Goal: Task Accomplishment & Management: Complete application form

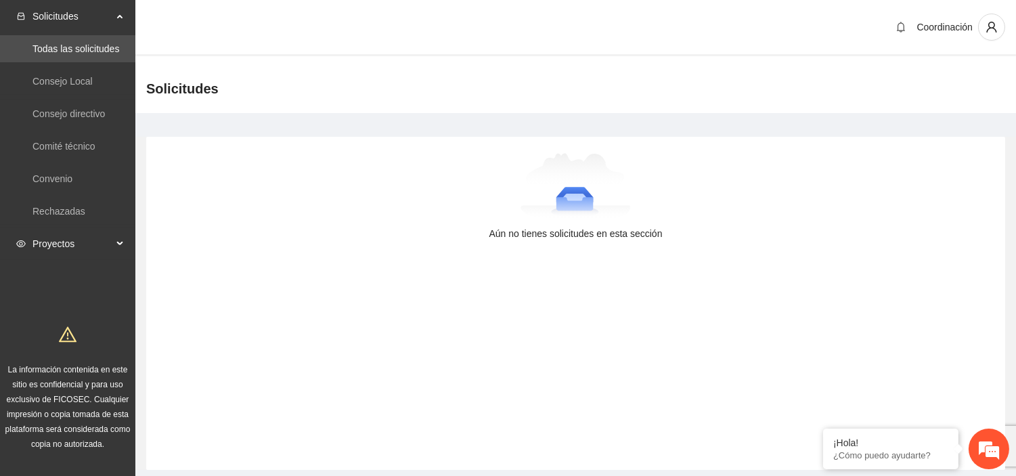
click at [44, 240] on span "Proyectos" at bounding box center [72, 243] width 80 height 27
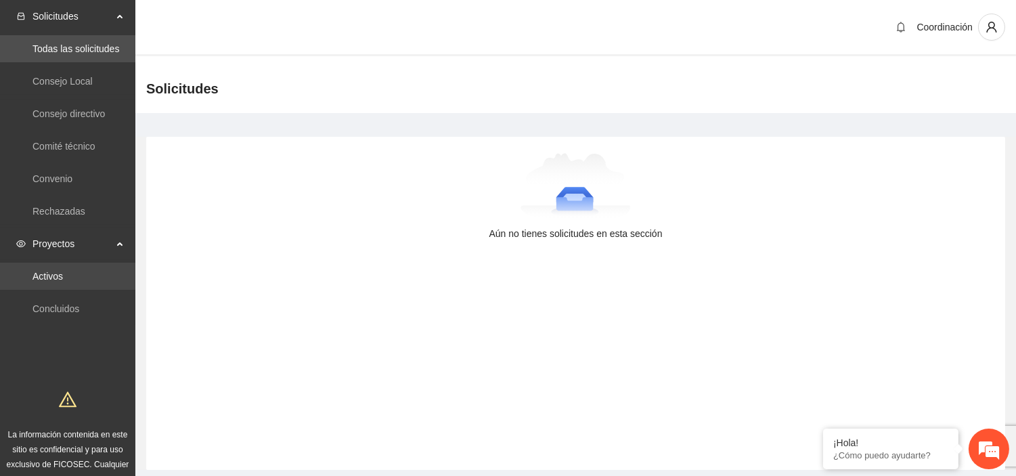
click at [63, 277] on link "Activos" at bounding box center [47, 276] width 30 height 11
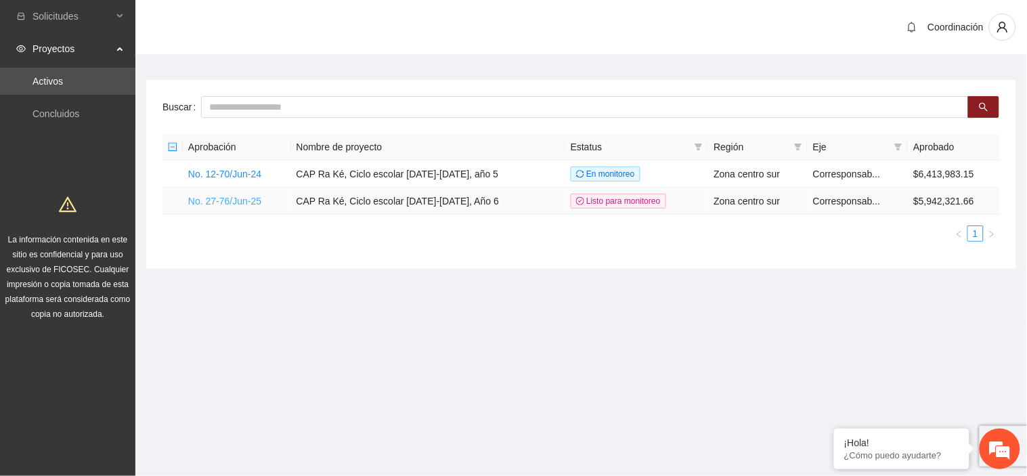
click at [197, 196] on link "No. 27-76/Jun-25" at bounding box center [224, 201] width 73 height 11
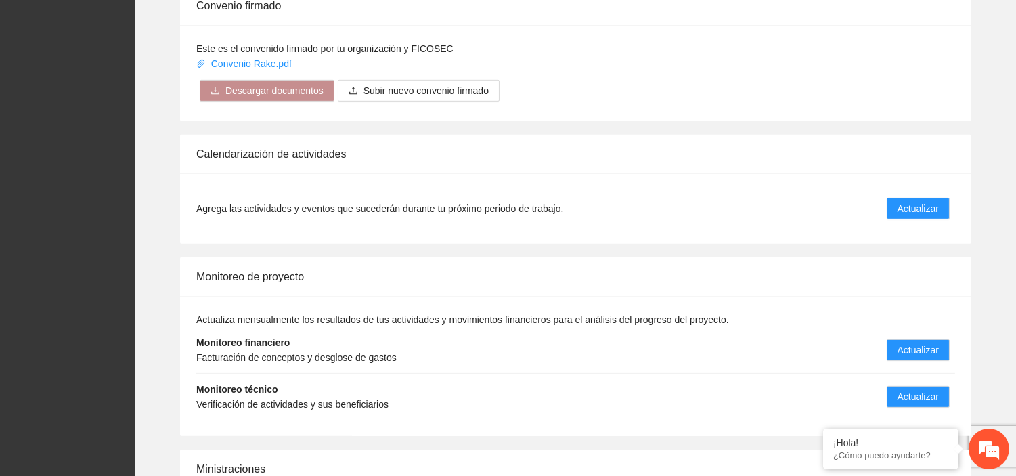
scroll to position [1405, 0]
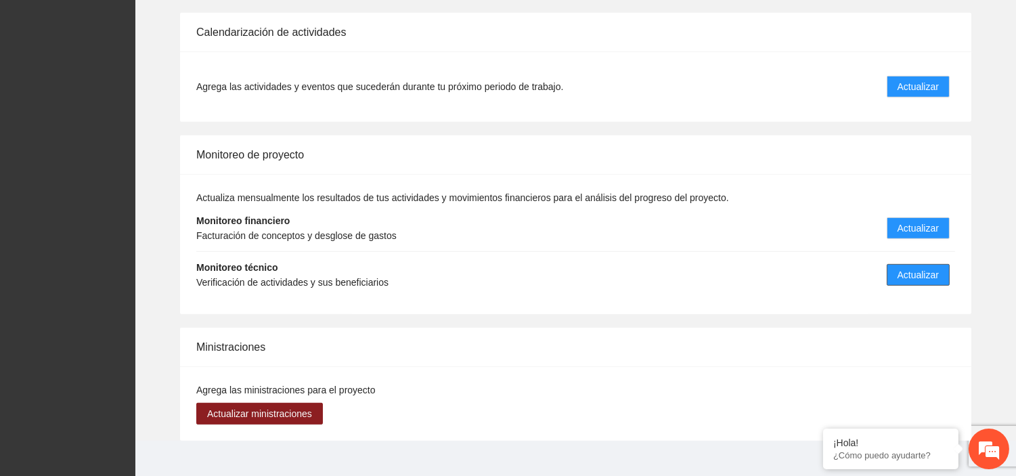
click at [945, 264] on button "Actualizar" at bounding box center [918, 275] width 63 height 22
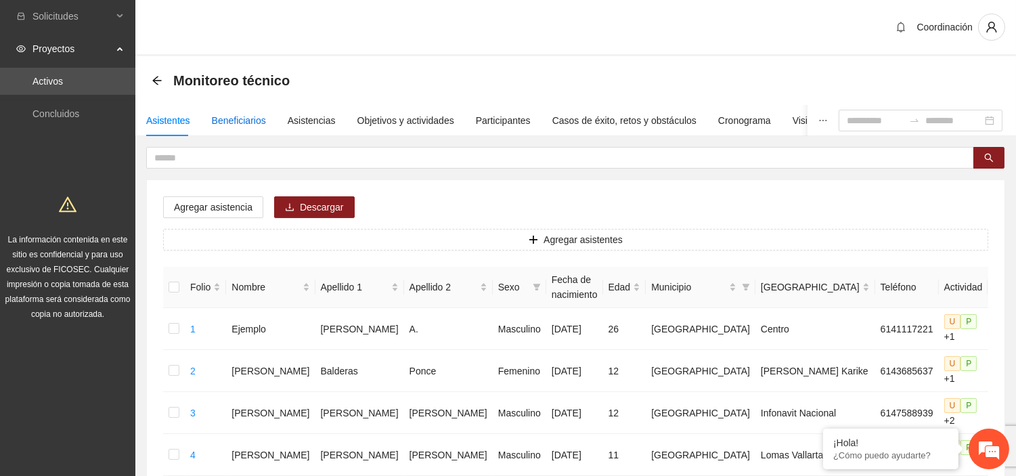
click at [256, 116] on div "Beneficiarios" at bounding box center [239, 120] width 54 height 15
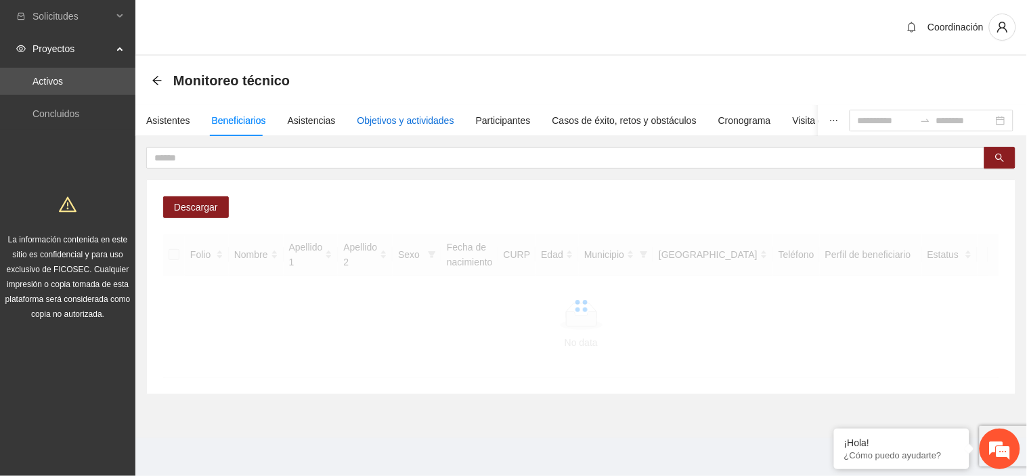
click at [408, 116] on div "Objetivos y actividades" at bounding box center [405, 120] width 97 height 15
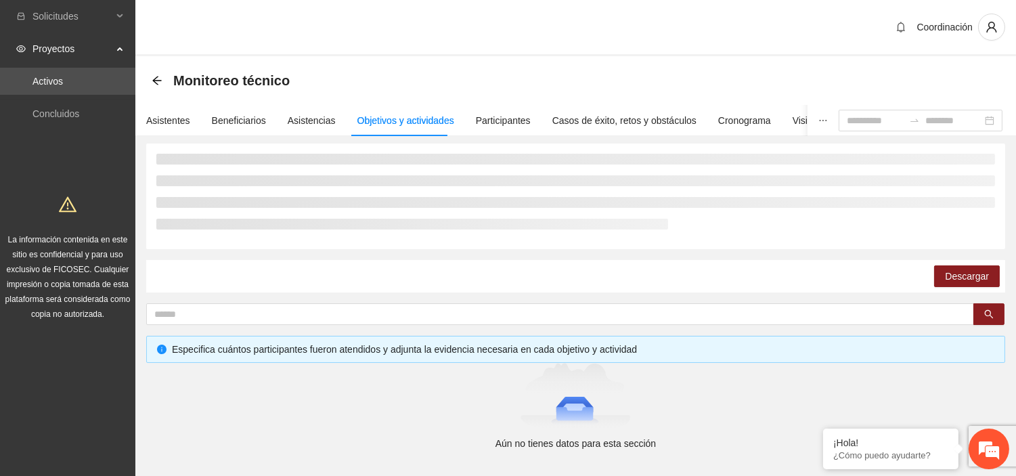
click at [162, 76] on div "Monitoreo técnico" at bounding box center [225, 81] width 146 height 22
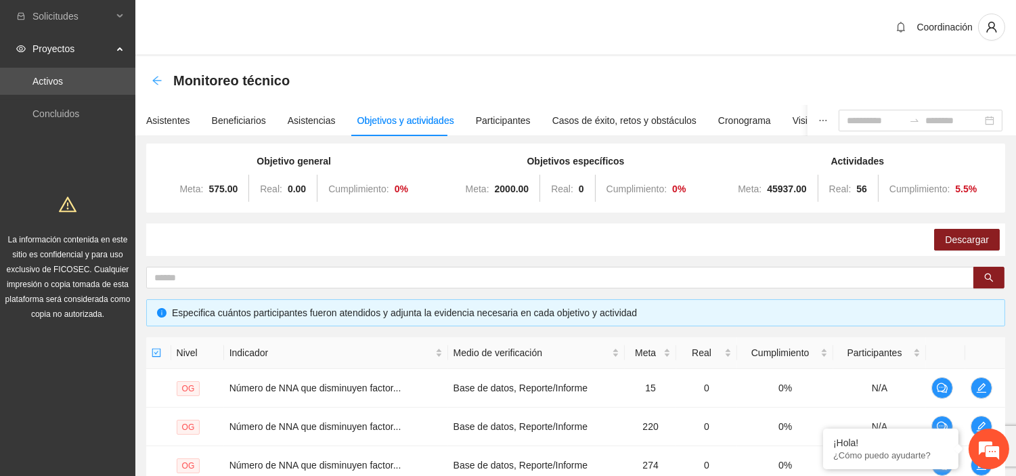
click at [153, 80] on icon "arrow-left" at bounding box center [156, 80] width 9 height 9
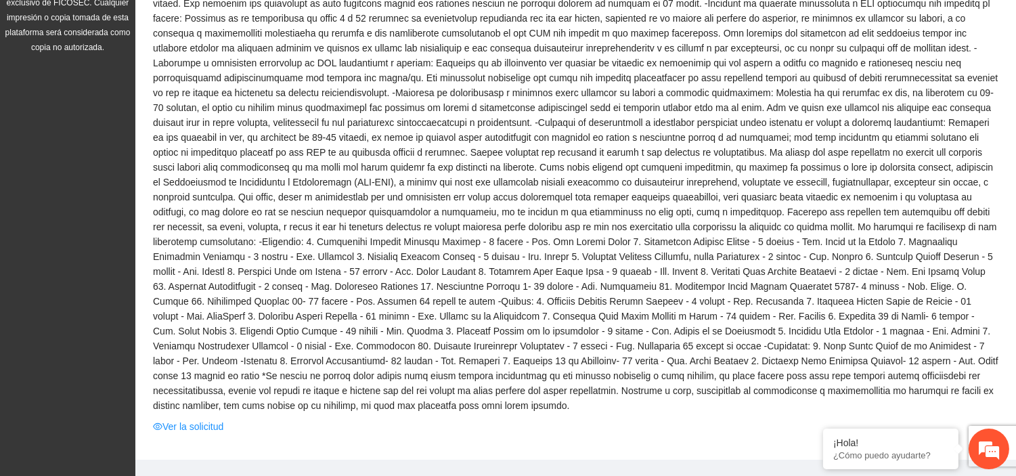
scroll to position [451, 0]
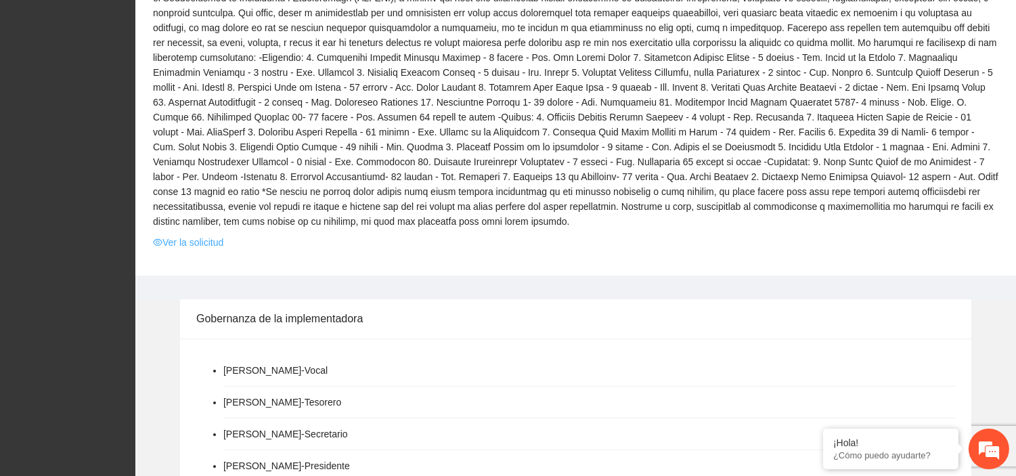
click at [194, 235] on link "Ver la solicitud" at bounding box center [188, 242] width 70 height 15
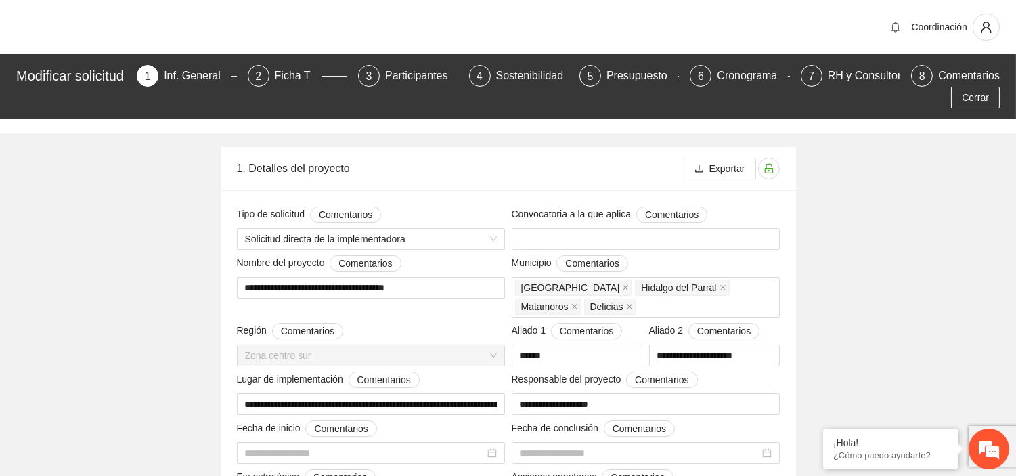
type input "**********"
drag, startPoint x: 803, startPoint y: 0, endPoint x: 671, endPoint y: 14, distance: 132.7
click at [671, 14] on div "Coordinación" at bounding box center [508, 27] width 1016 height 54
click at [420, 83] on div "Participantes" at bounding box center [422, 76] width 74 height 22
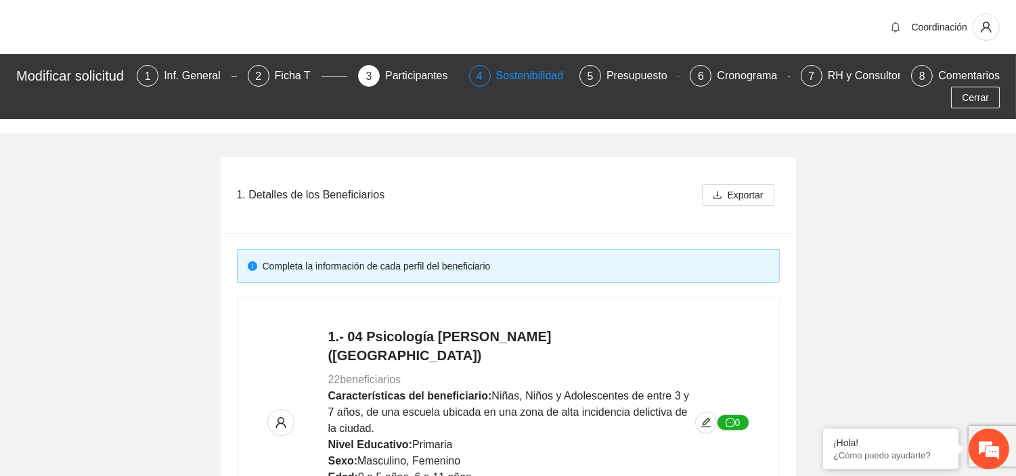
click at [522, 74] on div "Sostenibilidad" at bounding box center [535, 76] width 79 height 22
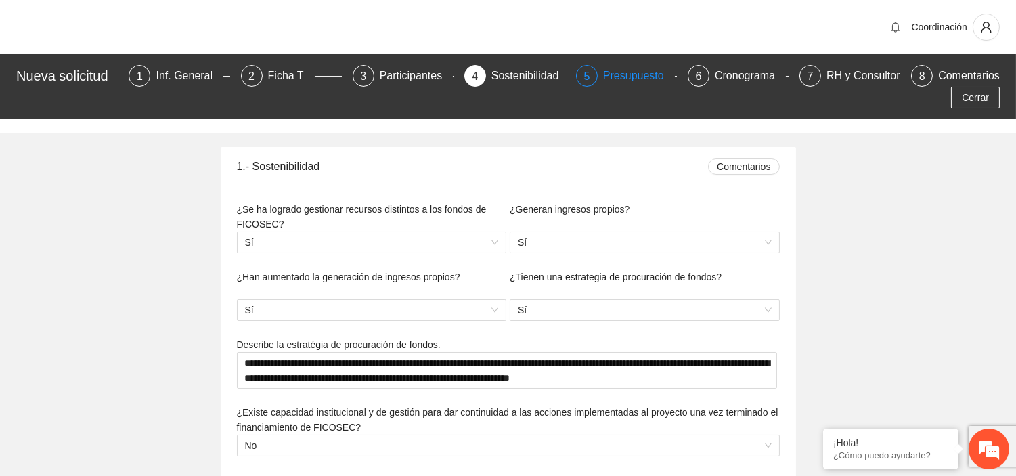
click at [650, 73] on div "Presupuesto" at bounding box center [639, 76] width 72 height 22
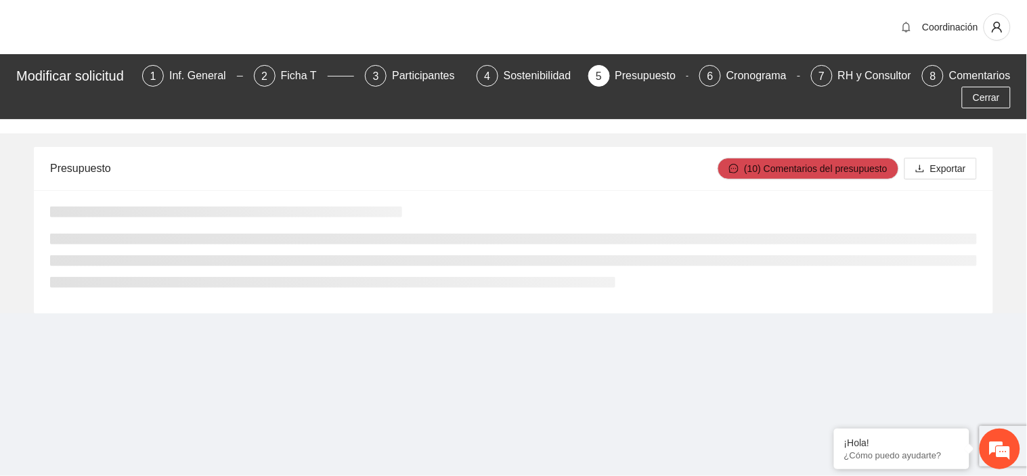
click at [605, 150] on div "Presupuesto" at bounding box center [383, 168] width 667 height 39
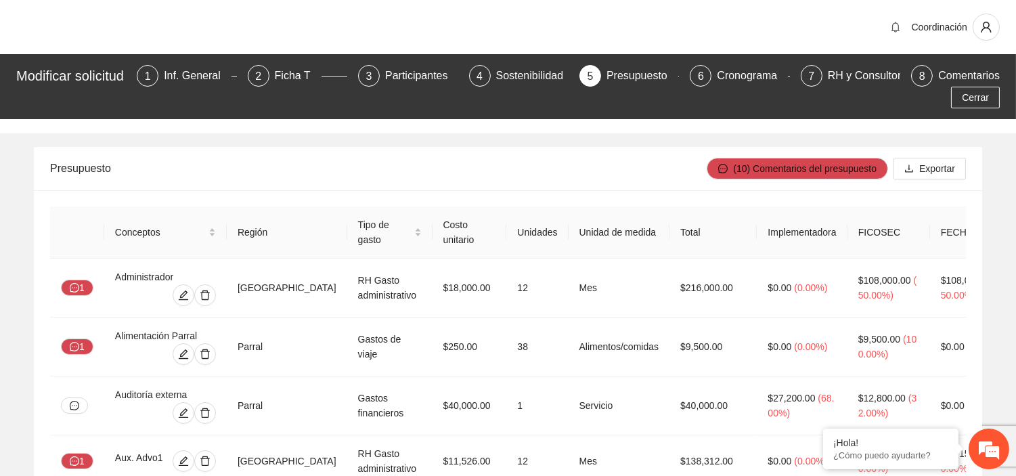
click at [650, 132] on div at bounding box center [508, 126] width 1016 height 14
click at [277, 83] on div "2 Ficha T" at bounding box center [297, 76] width 99 height 22
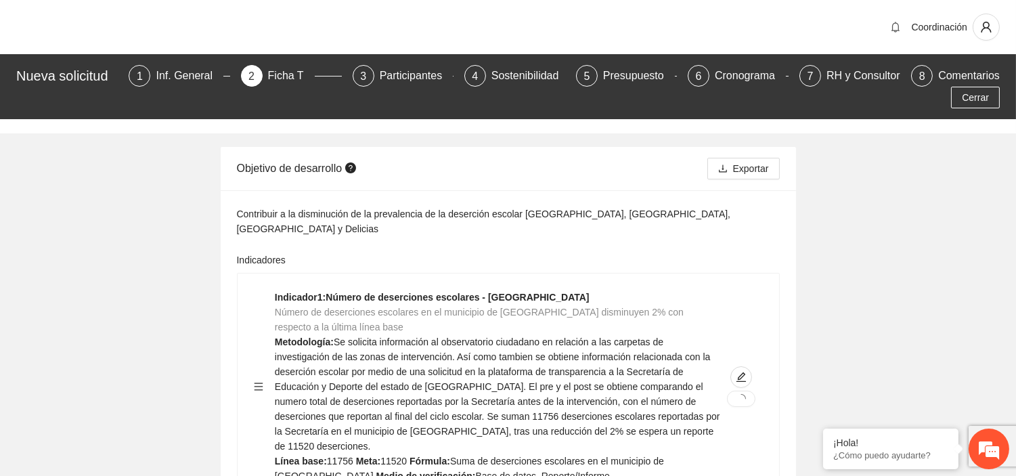
click at [525, 319] on div "Indicador 1 : Número de deserciones escolares - [GEOGRAPHIC_DATA] Número de des…" at bounding box center [497, 387] width 445 height 194
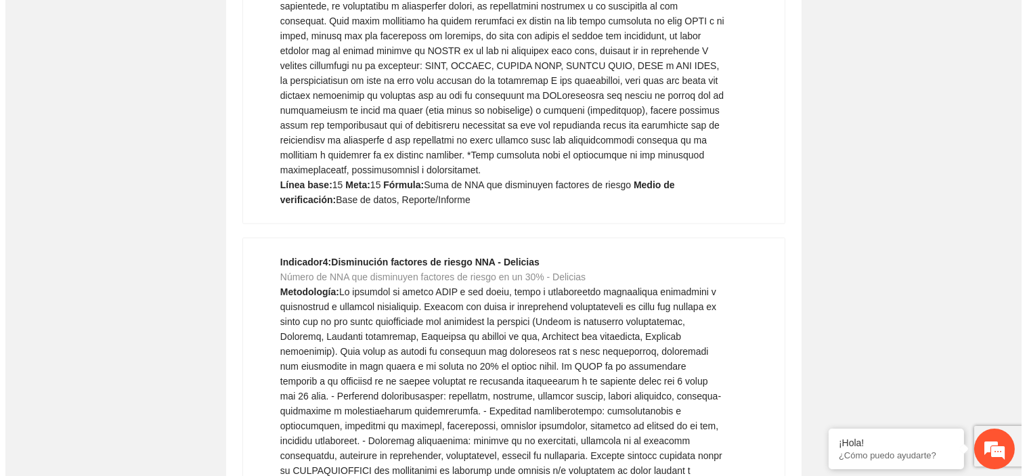
scroll to position [6905, 0]
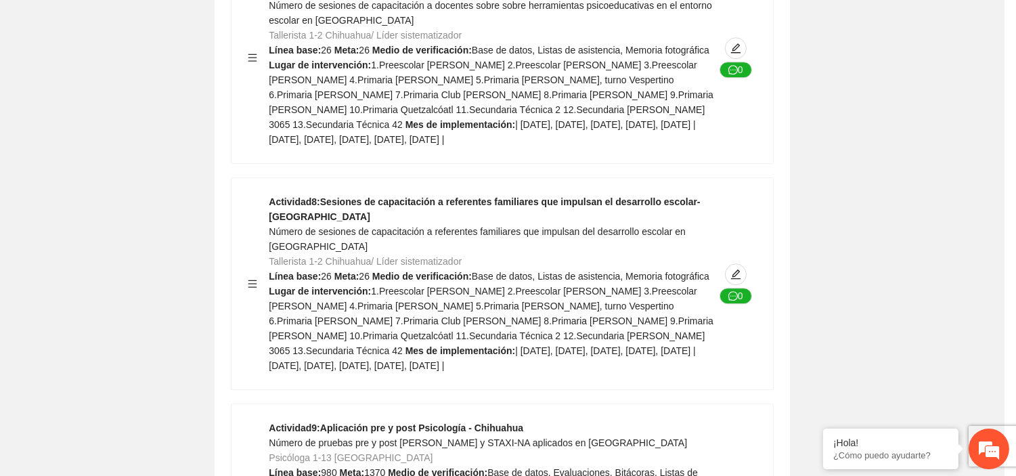
type textarea "**********"
type input "**********"
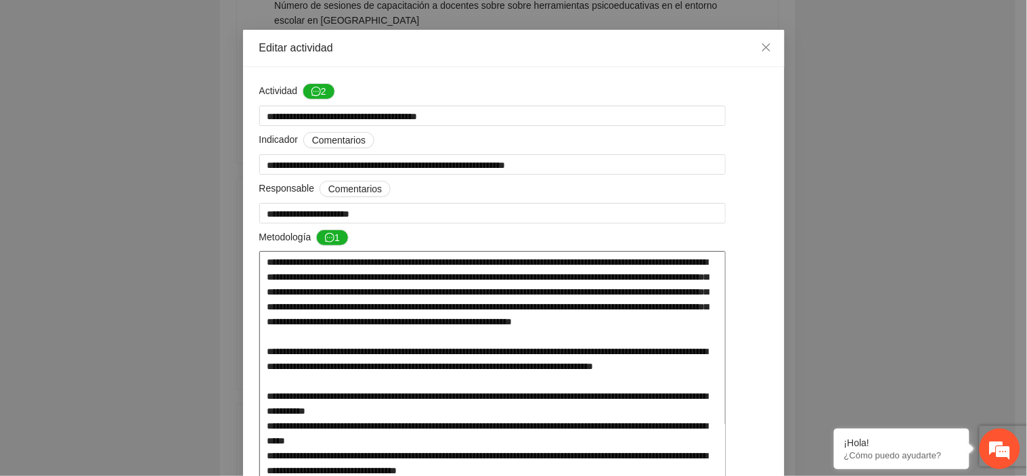
scroll to position [75, 0]
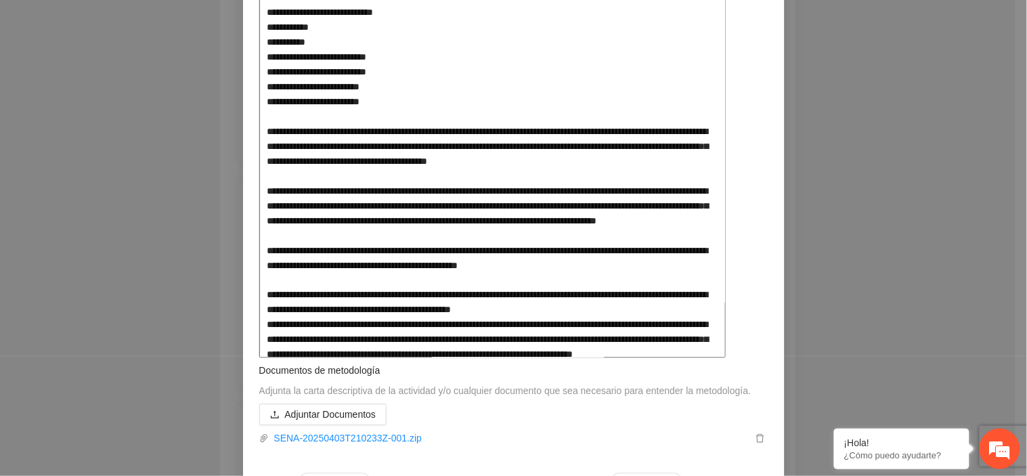
scroll to position [677, 0]
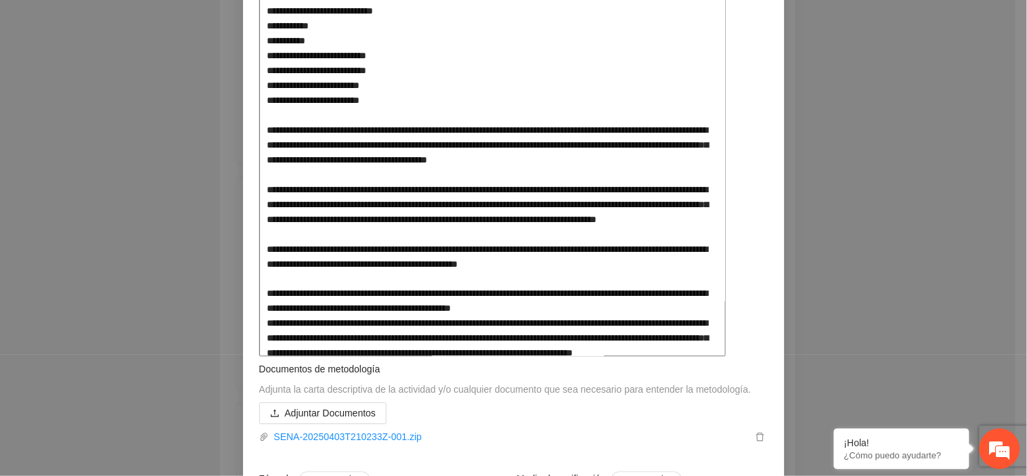
drag, startPoint x: 347, startPoint y: 229, endPoint x: 370, endPoint y: 293, distance: 68.3
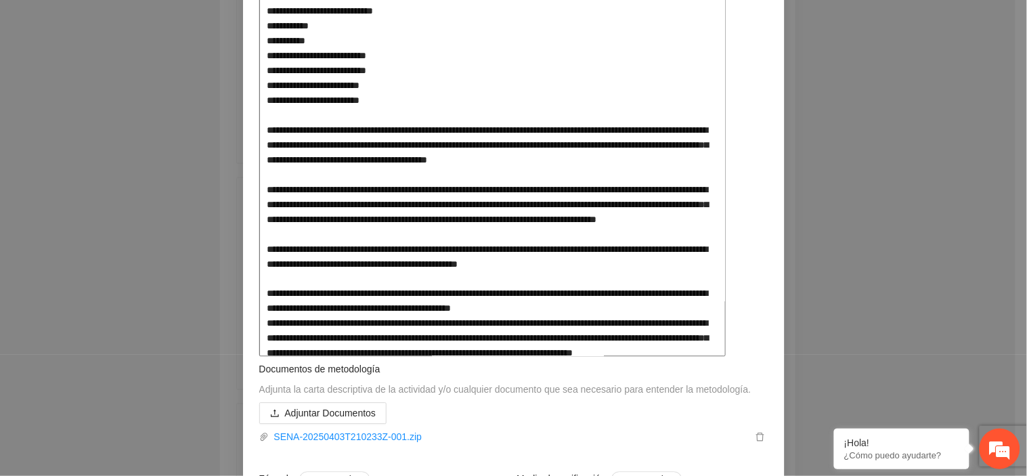
drag, startPoint x: 307, startPoint y: 309, endPoint x: 619, endPoint y: 336, distance: 312.4
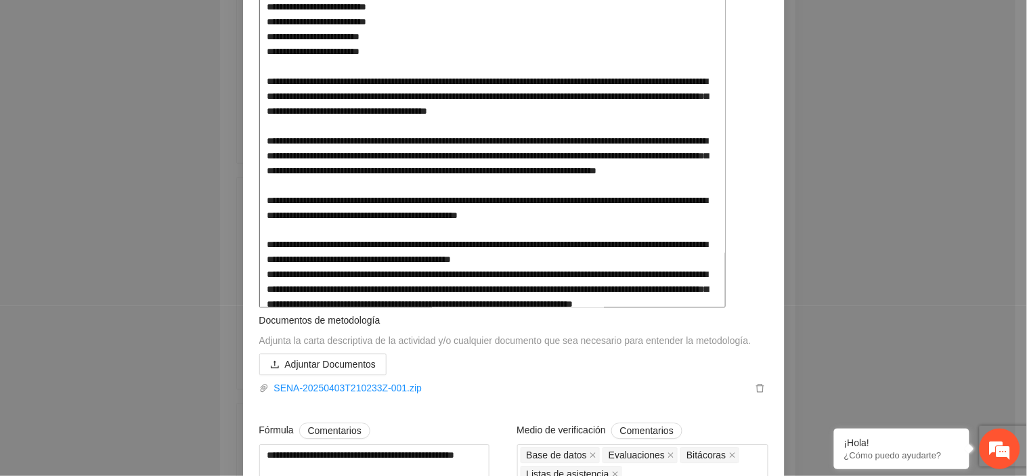
scroll to position [752, 0]
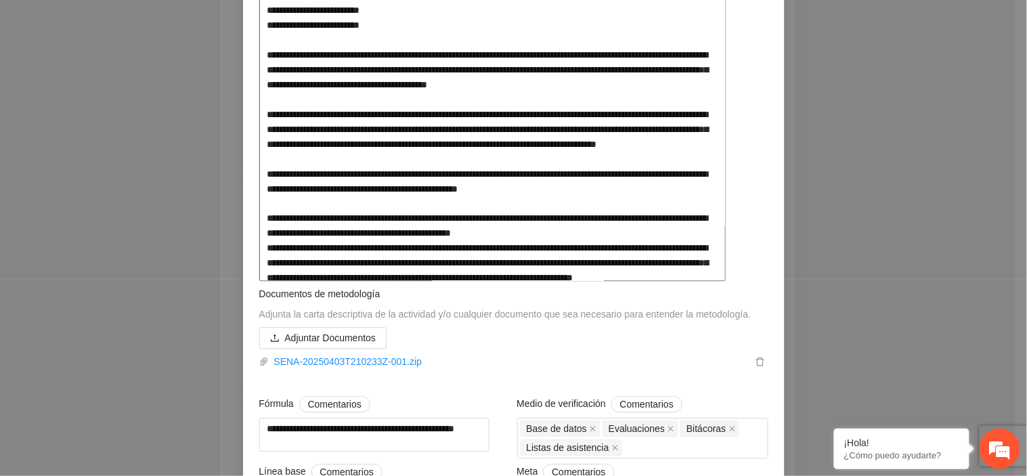
drag, startPoint x: 265, startPoint y: 278, endPoint x: 599, endPoint y: 288, distance: 334.5
drag, startPoint x: 259, startPoint y: 310, endPoint x: 755, endPoint y: 340, distance: 497.0
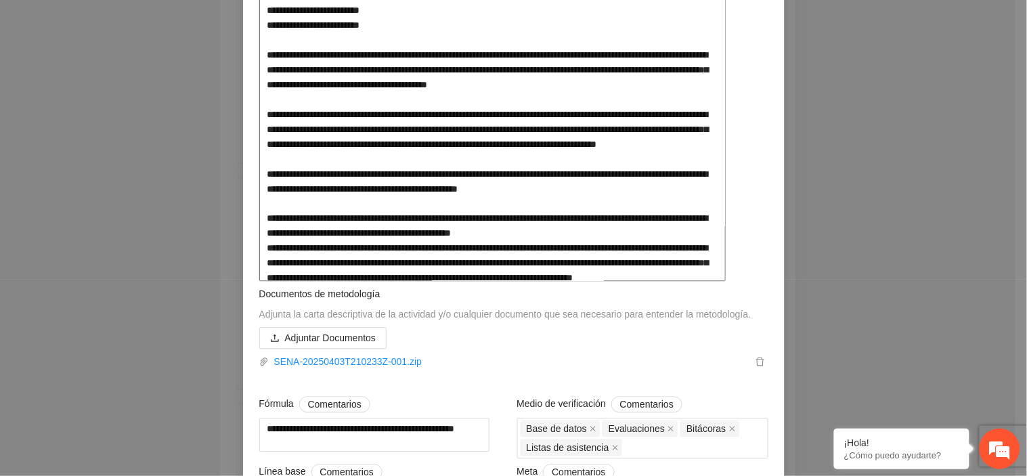
drag, startPoint x: 749, startPoint y: 342, endPoint x: 183, endPoint y: 303, distance: 567.2
click at [183, 303] on div "**********" at bounding box center [513, 238] width 1027 height 476
drag, startPoint x: 753, startPoint y: 342, endPoint x: 224, endPoint y: 306, distance: 529.8
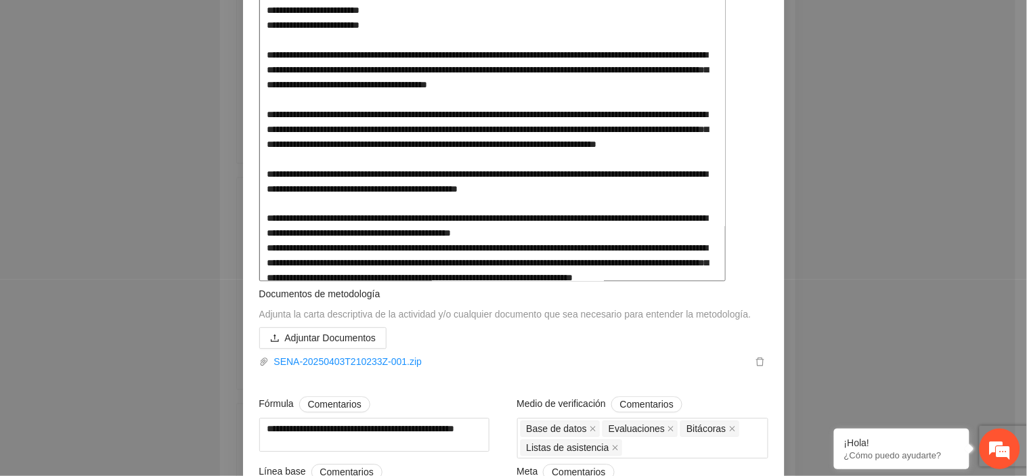
click at [224, 306] on div "**********" at bounding box center [513, 238] width 1027 height 476
drag, startPoint x: 594, startPoint y: 332, endPoint x: 747, endPoint y: 332, distance: 153.0
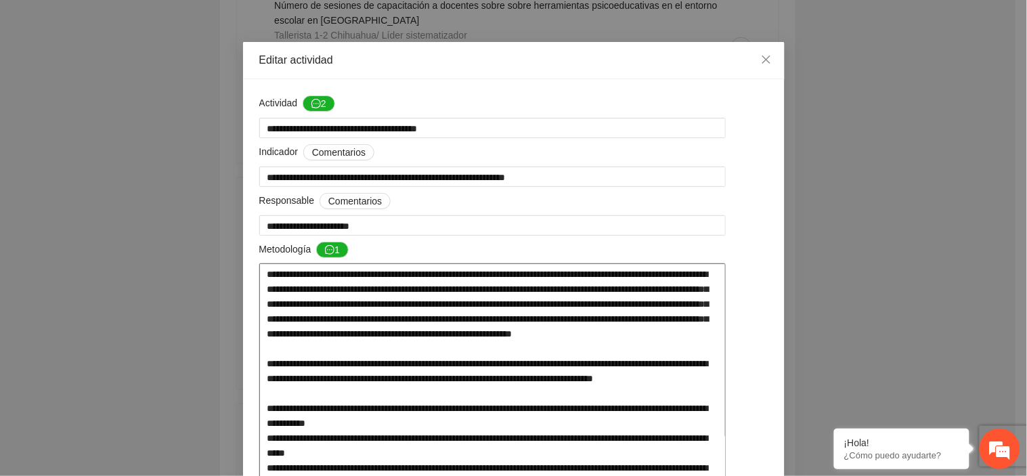
scroll to position [0, 0]
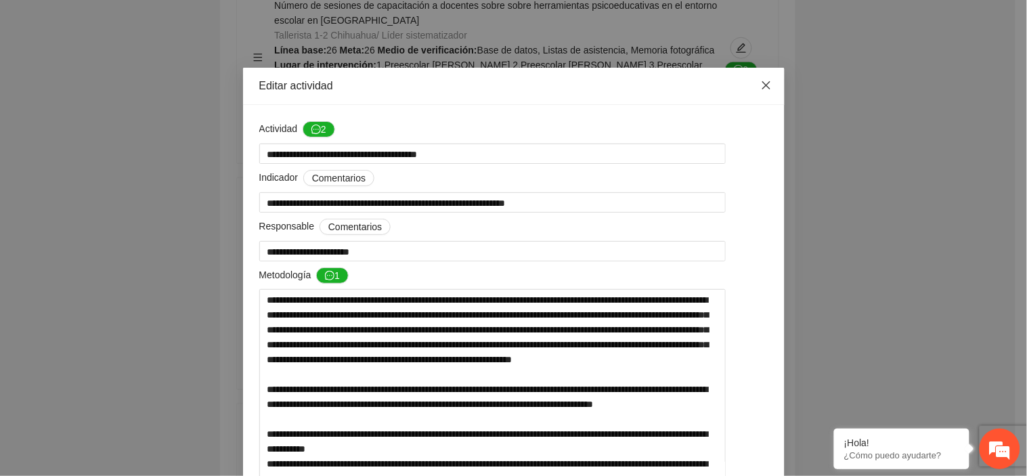
click at [767, 83] on span "Close" at bounding box center [766, 86] width 37 height 37
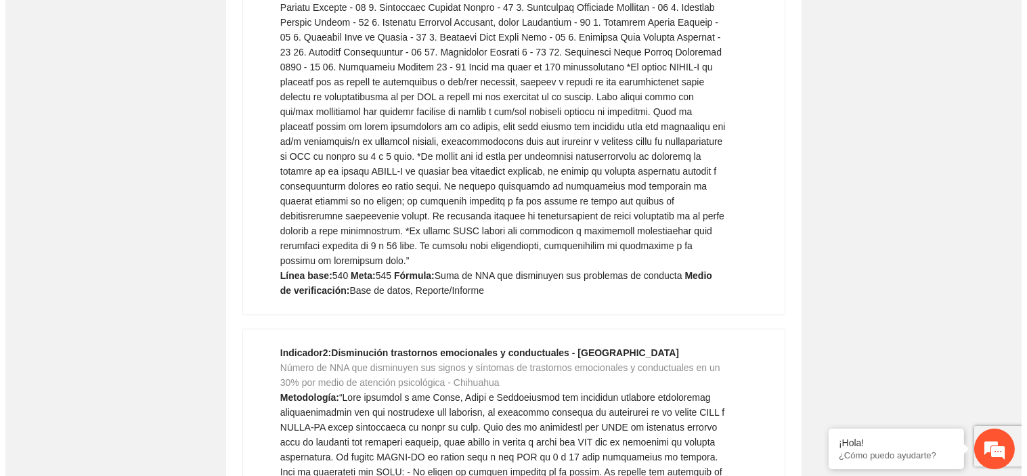
scroll to position [6032, 0]
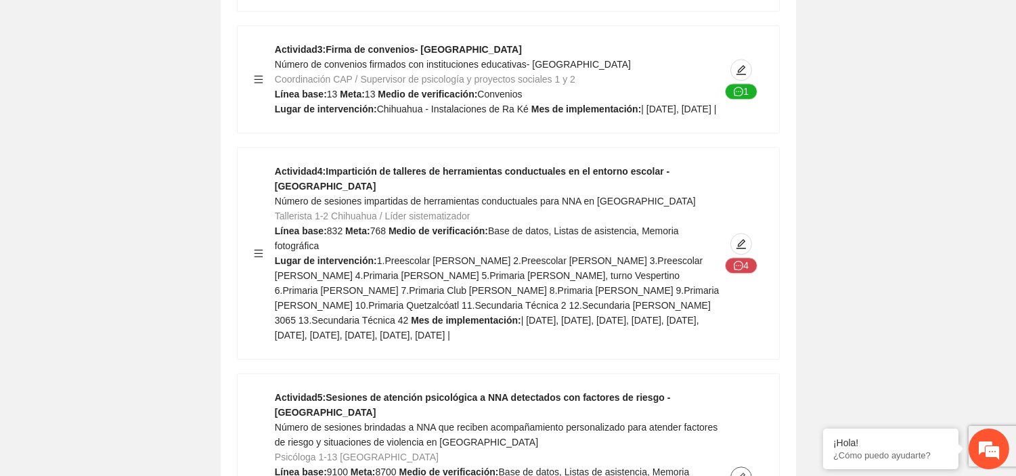
click at [743, 472] on icon "edit" at bounding box center [741, 477] width 11 height 11
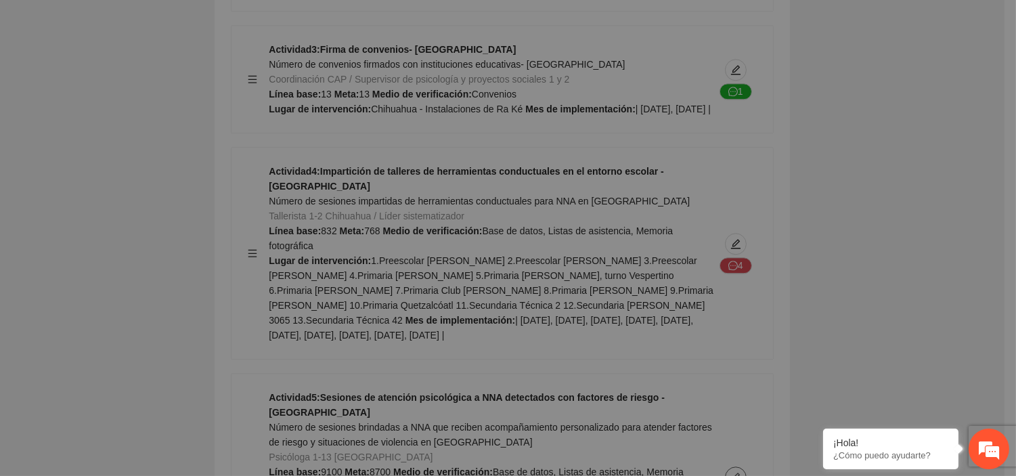
type textarea "**********"
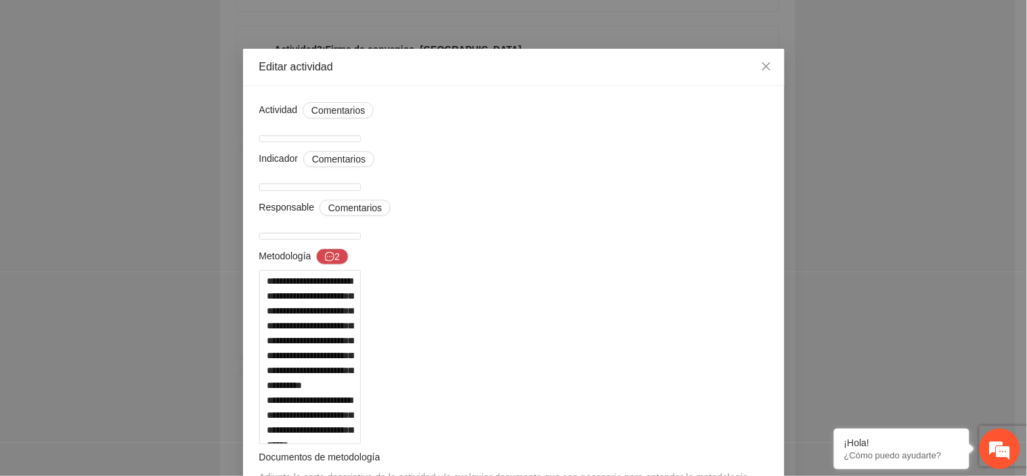
scroll to position [75, 0]
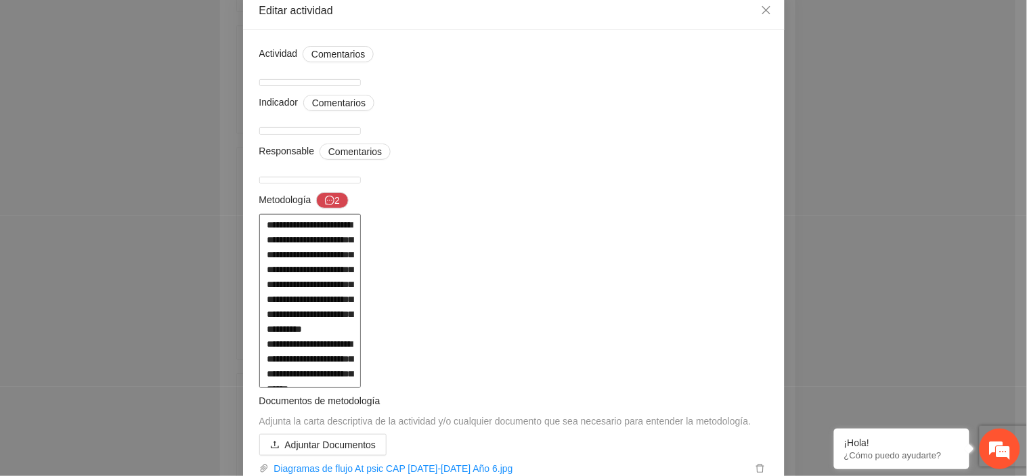
drag, startPoint x: 267, startPoint y: 267, endPoint x: 752, endPoint y: 282, distance: 485.5
click at [361, 282] on textarea at bounding box center [310, 301] width 102 height 174
click at [361, 340] on textarea at bounding box center [310, 301] width 102 height 174
drag, startPoint x: 271, startPoint y: 287, endPoint x: 594, endPoint y: 321, distance: 324.6
click at [361, 321] on textarea at bounding box center [310, 301] width 102 height 174
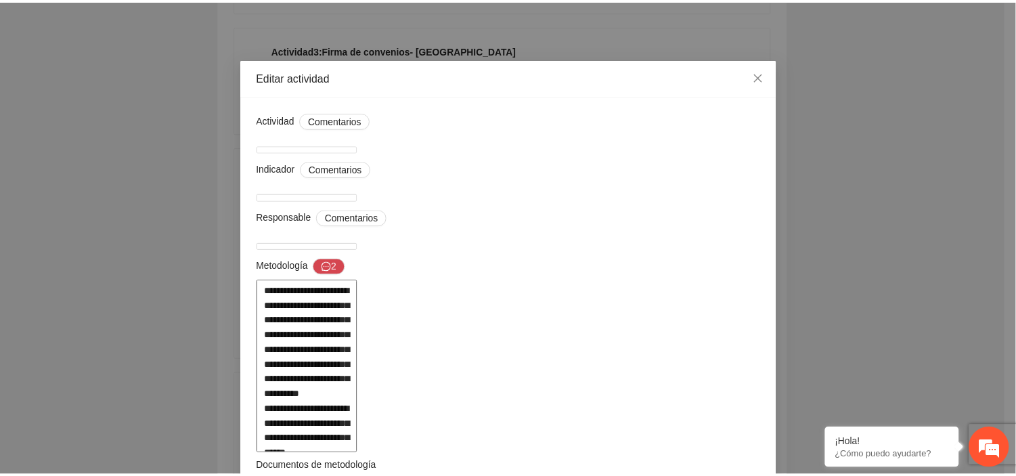
scroll to position [0, 0]
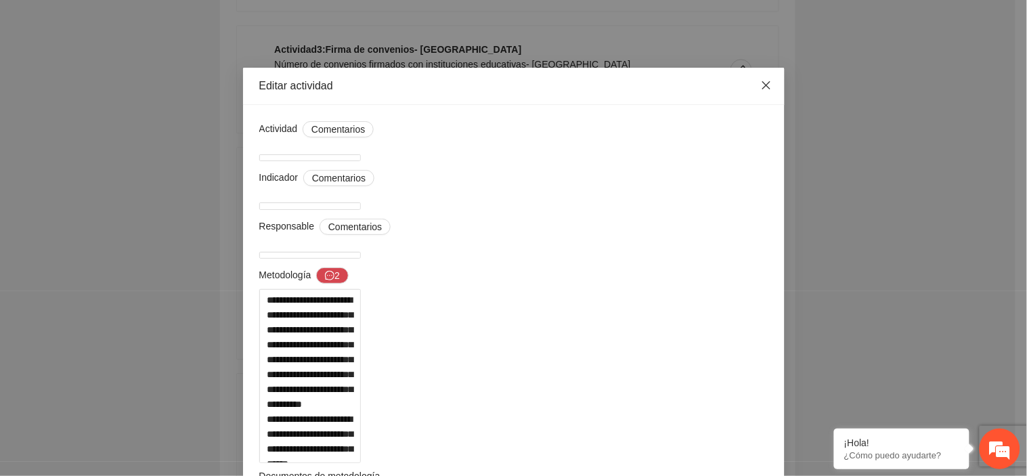
click at [761, 83] on icon "close" at bounding box center [766, 85] width 11 height 11
